Goal: Transaction & Acquisition: Purchase product/service

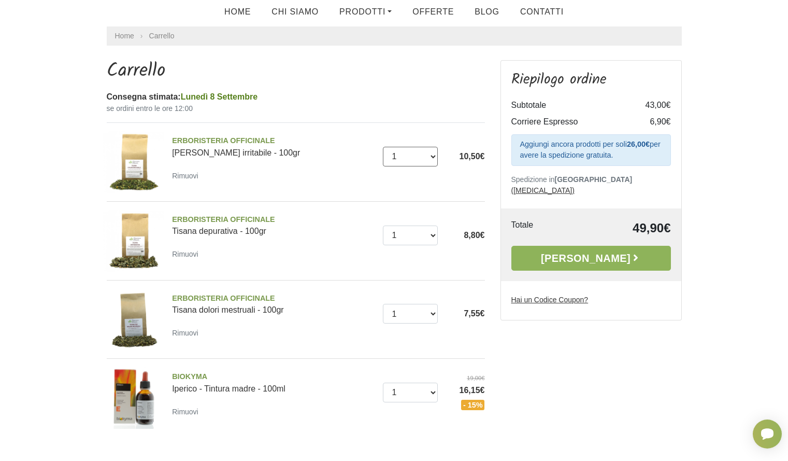
click at [436, 155] on select "0 (Rimuovi) 1 2 3 4 5 6 7 8 9 10 11 12 13 14 15 16 17" at bounding box center [410, 157] width 55 height 20
select select "0"
click at [383, 147] on select "0 (Rimuovi) 1 2 3 4 5 6 7 8 9 10 11 12 13 14 15 16 17" at bounding box center [410, 157] width 55 height 20
